Goal: Information Seeking & Learning: Learn about a topic

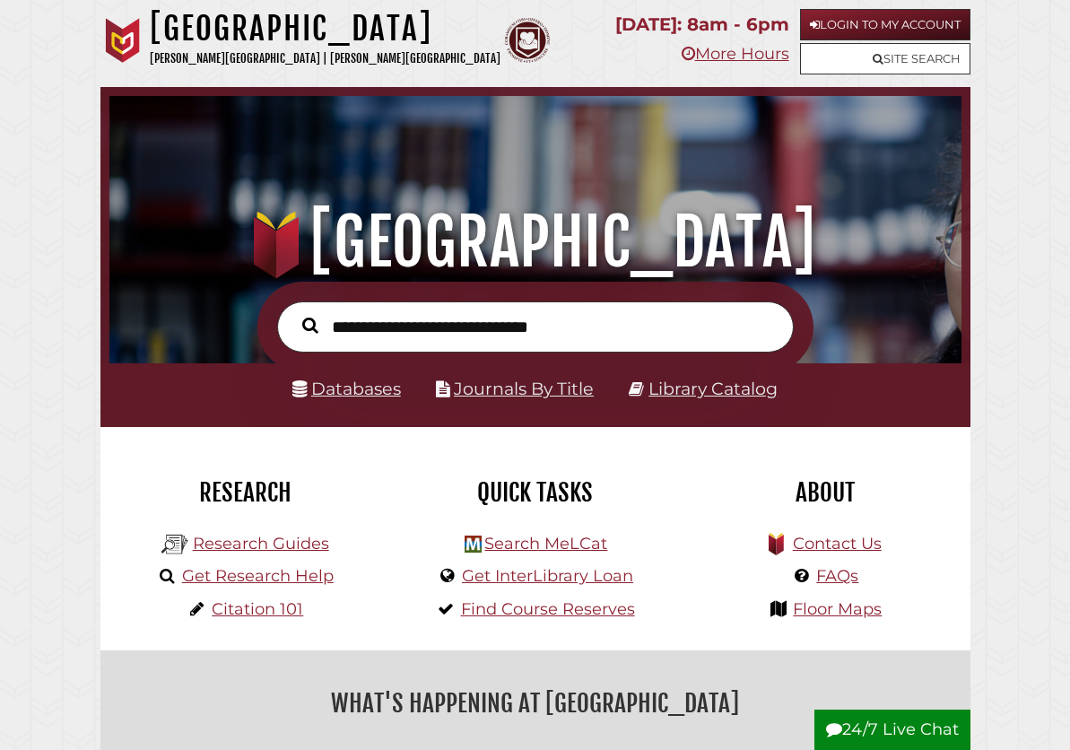
scroll to position [341, 1022]
click at [464, 343] on input "text" at bounding box center [535, 326] width 517 height 51
type input "*"
type input "**********"
click at [293, 313] on button "Search" at bounding box center [310, 325] width 34 height 24
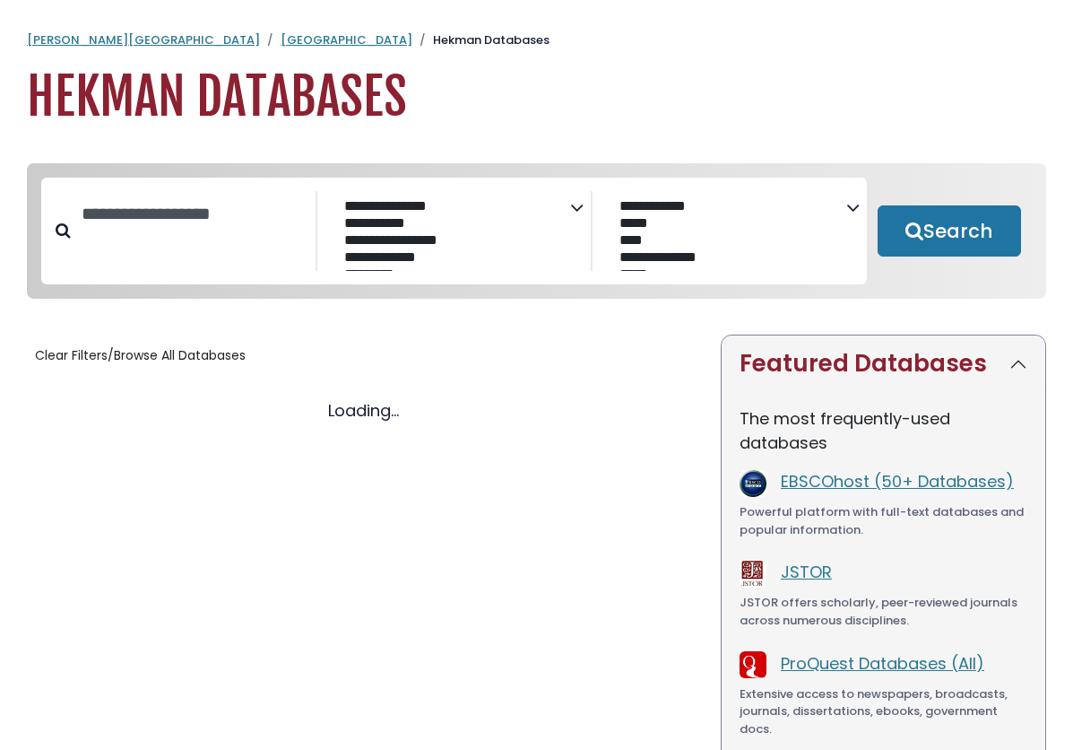
select select "Database Subject Filter"
select select "Database Vendors Filter"
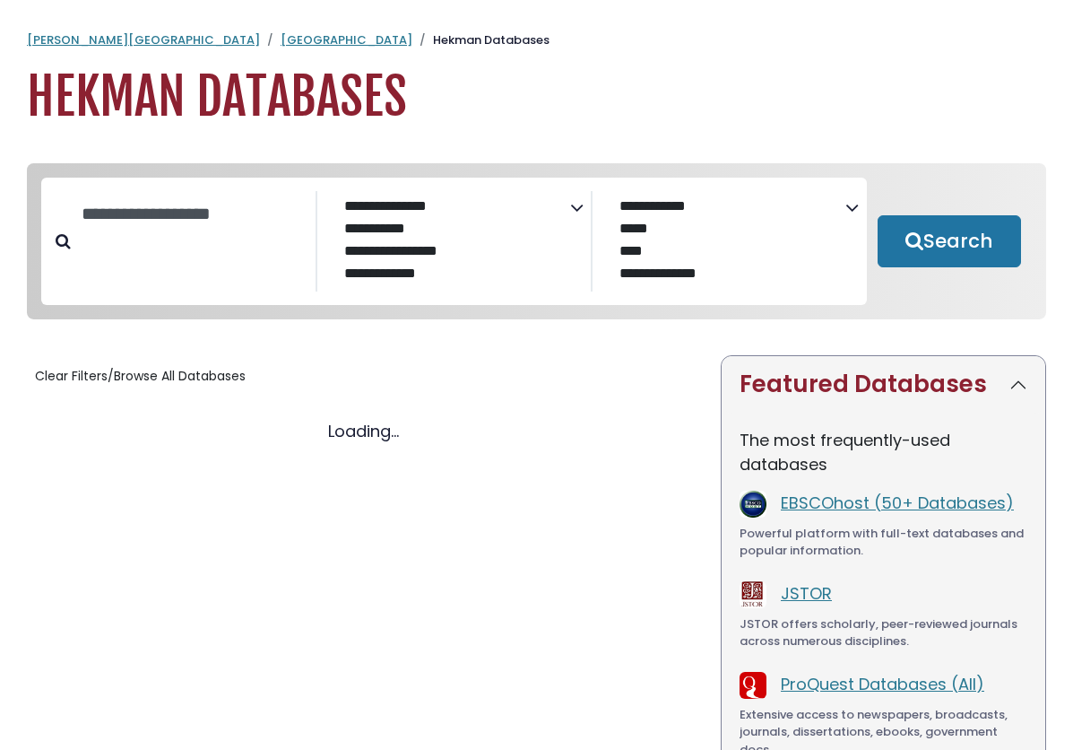
select select "Database Subject Filter"
select select "Database Vendors Filter"
select select "Database Subject Filter"
select select "Database Vendors Filter"
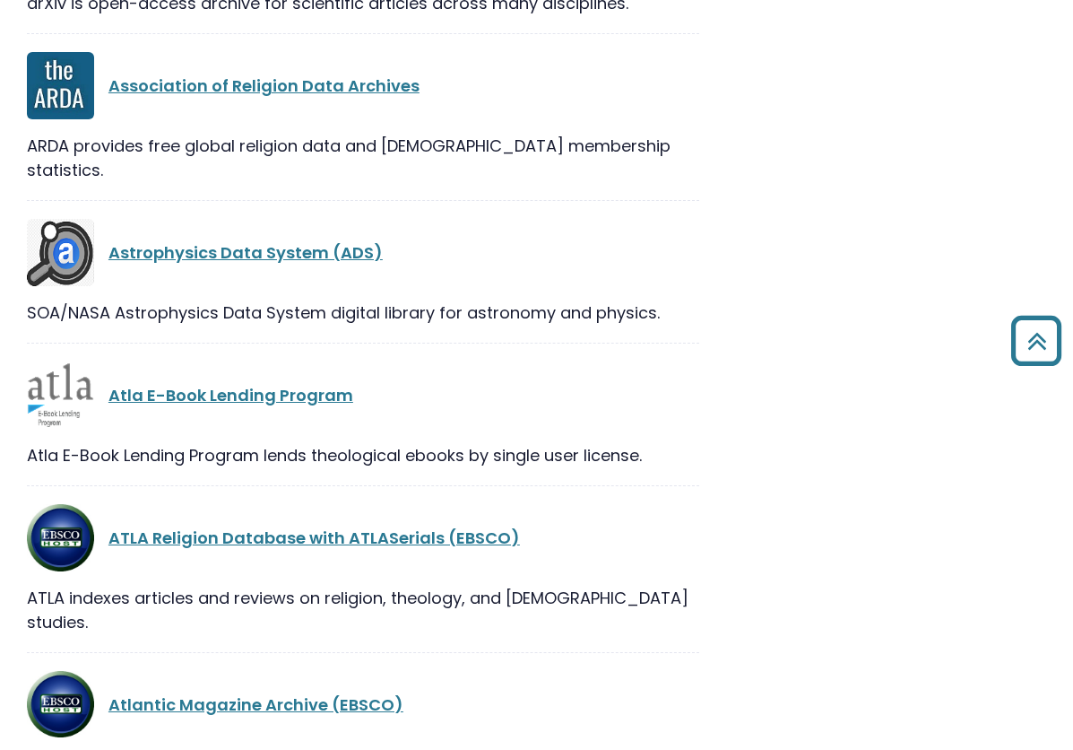
scroll to position [4750, 0]
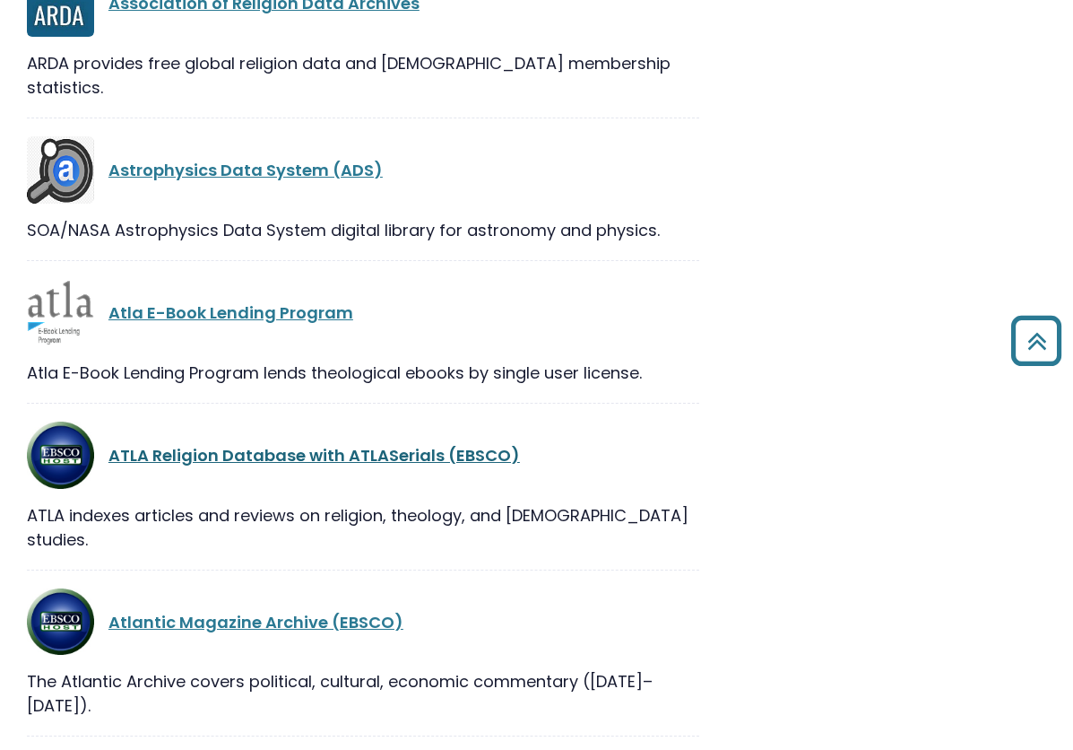
click at [305, 444] on link "ATLA Religion Database with ATLASerials (EBSCO)" at bounding box center [315, 455] width 412 height 22
